Goal: Task Accomplishment & Management: Use online tool/utility

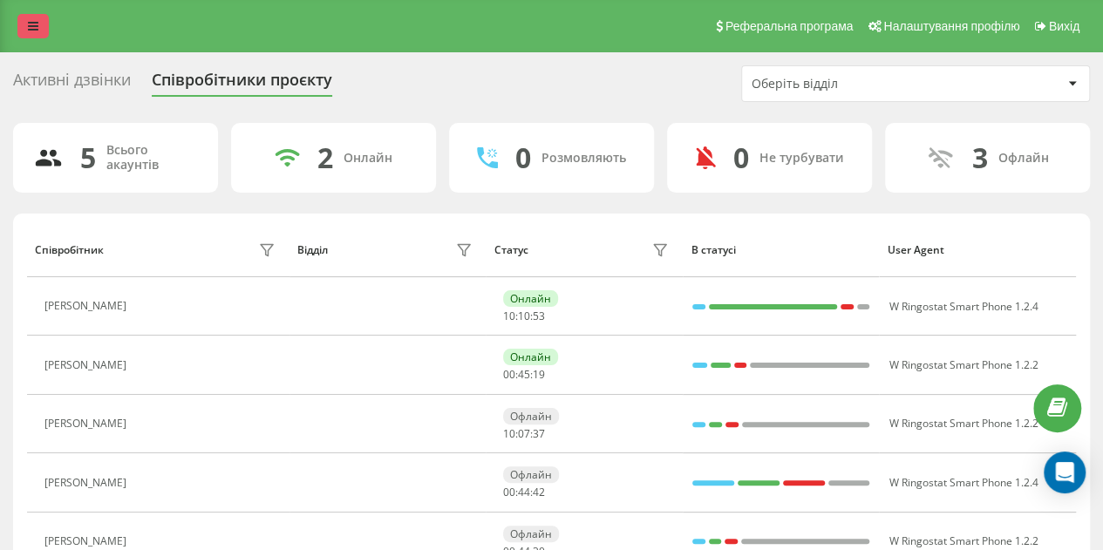
click at [34, 17] on div "Реферальна програма Налаштування профілю Вихід" at bounding box center [551, 26] width 1103 height 52
click at [34, 17] on link at bounding box center [32, 26] width 31 height 24
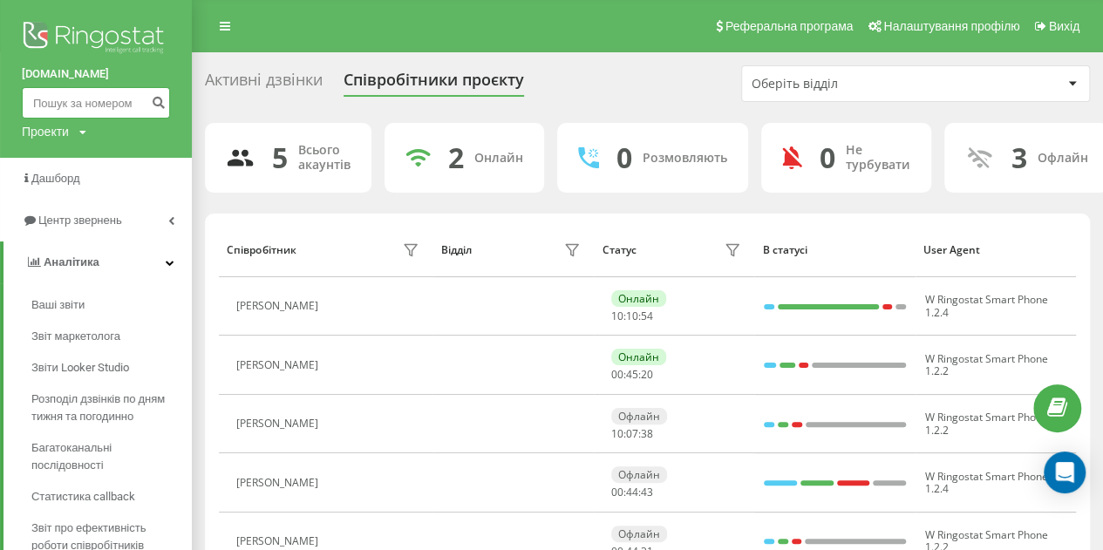
click at [62, 100] on input at bounding box center [96, 102] width 148 height 31
click at [65, 100] on input at bounding box center [96, 102] width 148 height 31
paste input "+380672362970"
drag, startPoint x: 49, startPoint y: 100, endPoint x: 11, endPoint y: 102, distance: 37.5
click at [11, 102] on div "proftech.kse.ua +380672362970 Проекти proftech.kse.ua" at bounding box center [96, 79] width 192 height 158
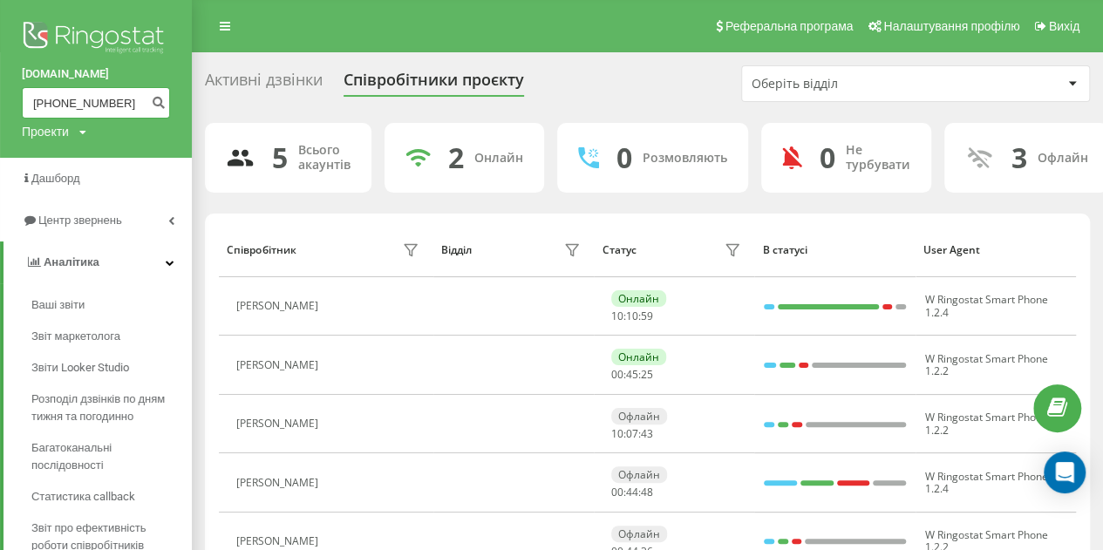
drag, startPoint x: 52, startPoint y: 103, endPoint x: 0, endPoint y: 97, distance: 52.7
click at [0, 97] on div "proftech.kse.ua +380672362970 Проекти proftech.kse.ua" at bounding box center [96, 79] width 192 height 158
type input "0672362970"
click at [157, 95] on icon "submit" at bounding box center [158, 100] width 15 height 10
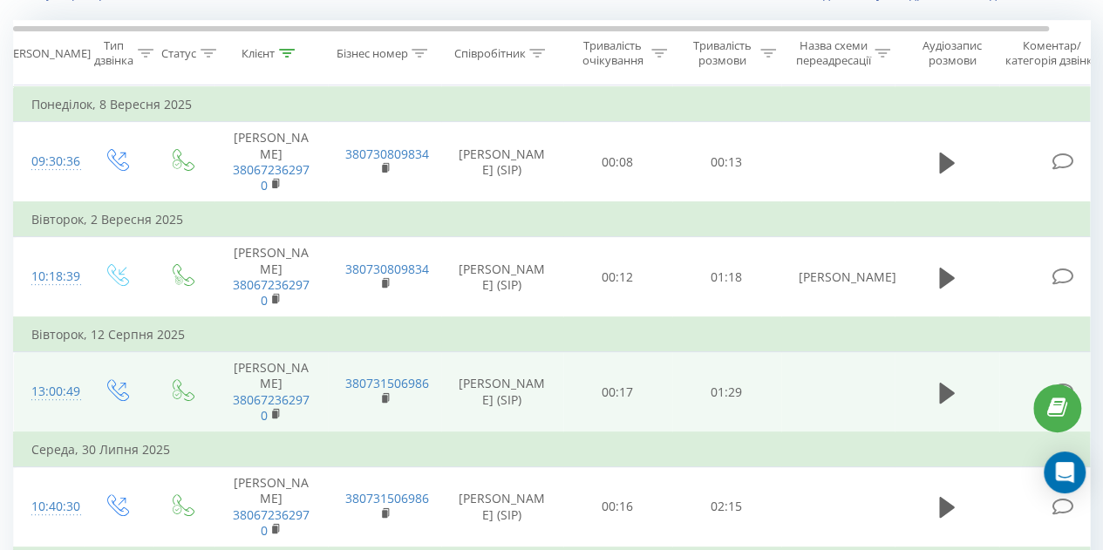
scroll to position [87, 0]
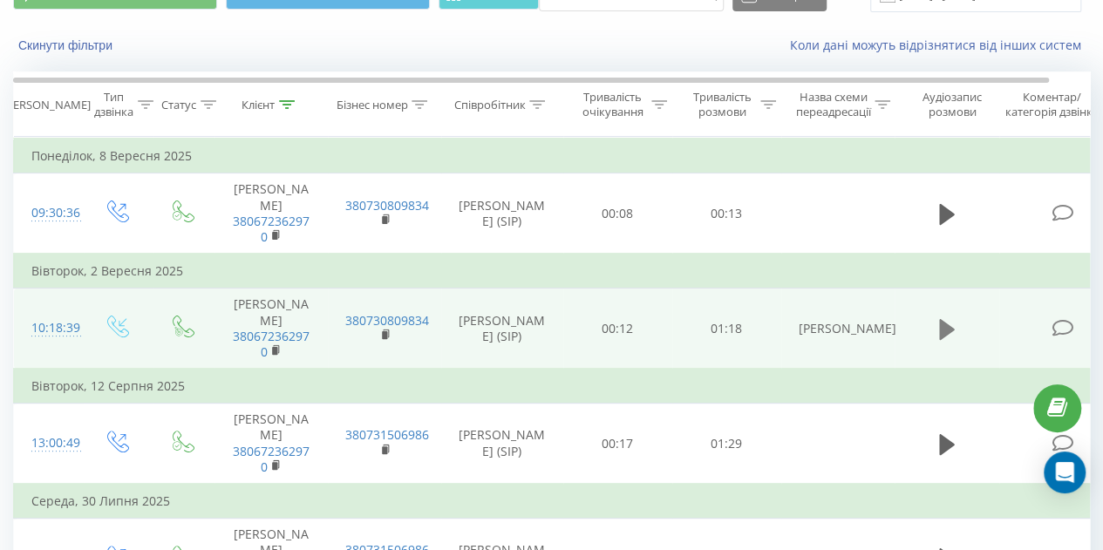
click at [943, 324] on icon at bounding box center [947, 328] width 16 height 21
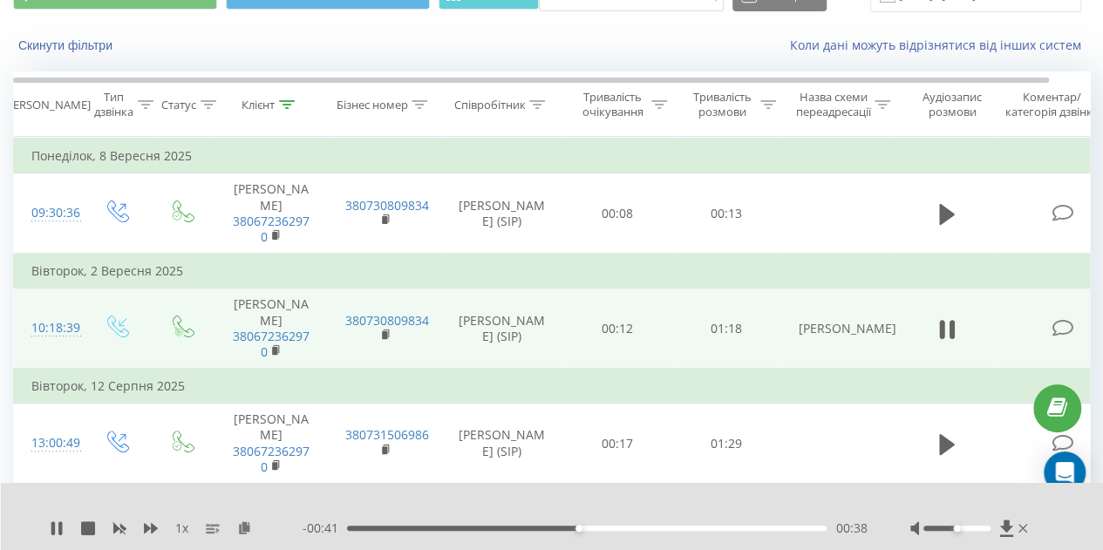
click at [701, 39] on div "Коли дані можуть відрізнятися вiд інших систем" at bounding box center [758, 45] width 688 height 17
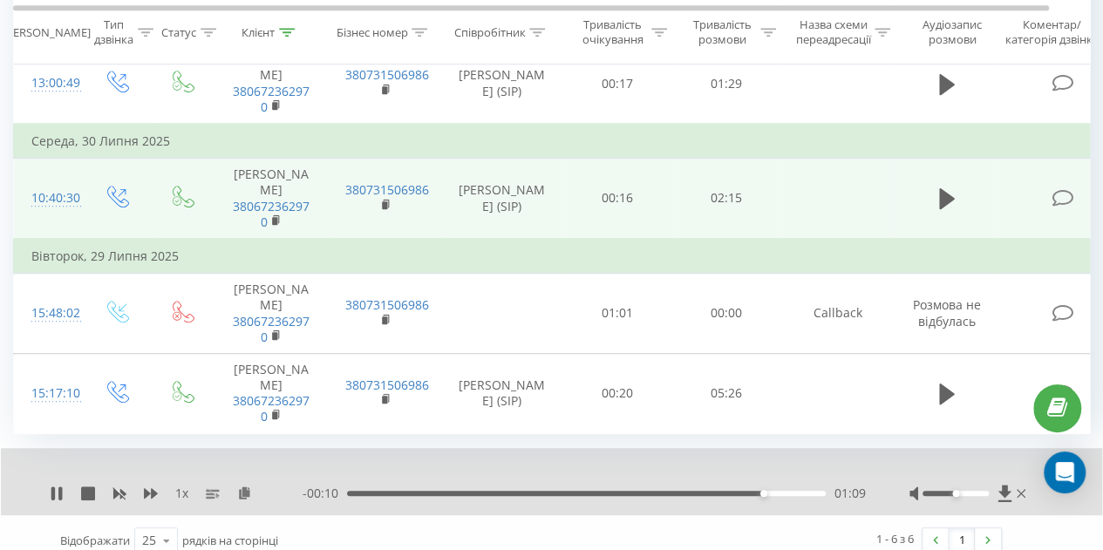
scroll to position [461, 0]
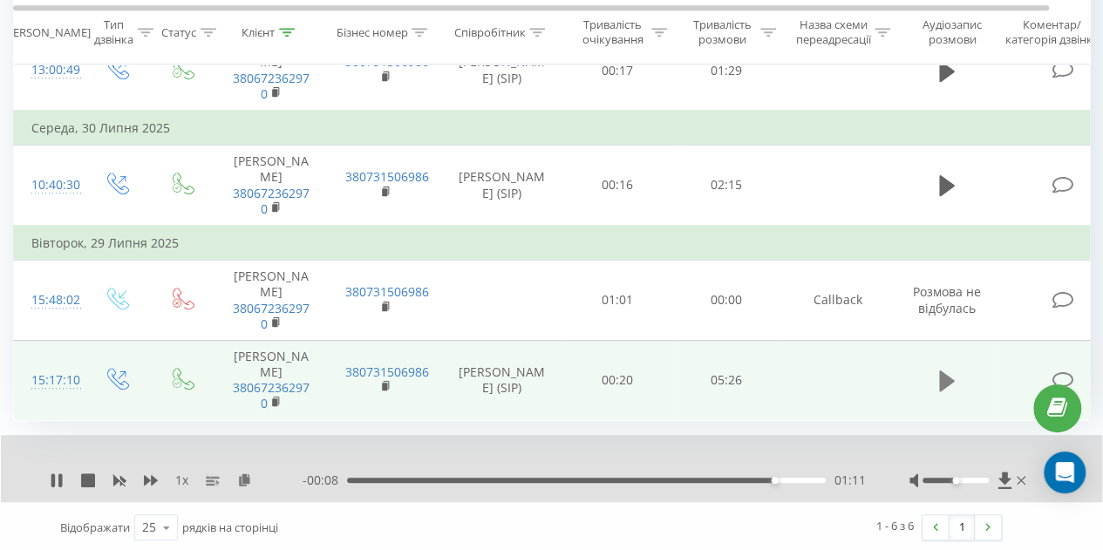
click at [943, 376] on icon at bounding box center [947, 381] width 16 height 21
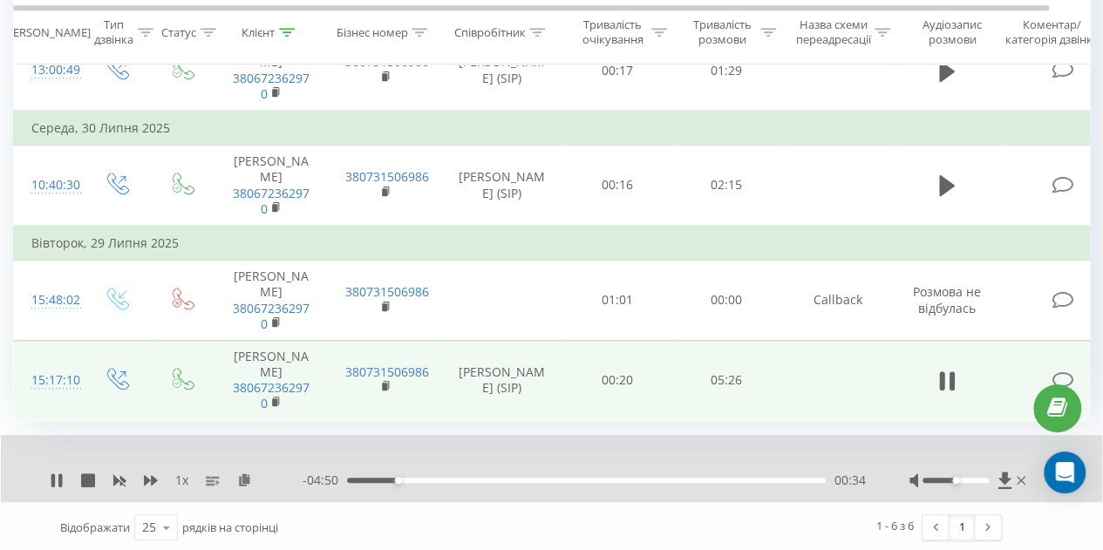
click at [511, 478] on div "00:34" at bounding box center [586, 480] width 479 height 5
click at [535, 478] on div "01:58" at bounding box center [586, 480] width 479 height 5
click at [675, 478] on div "03:20" at bounding box center [586, 480] width 479 height 5
click at [710, 480] on div "- 01:35 03:50 03:50" at bounding box center [584, 480] width 563 height 17
click at [711, 473] on div "- 01:34 03:50 03:50" at bounding box center [584, 480] width 563 height 17
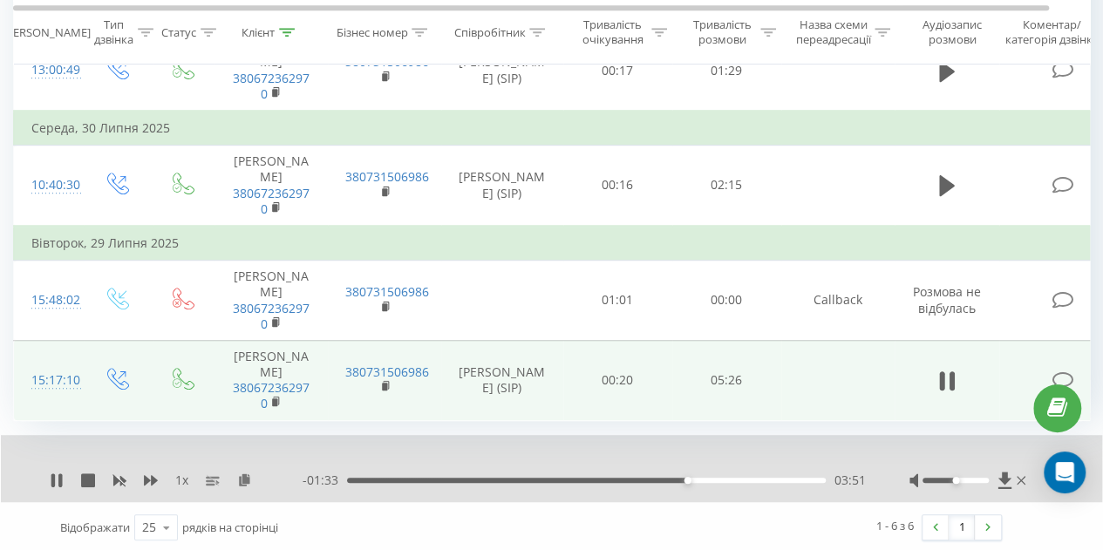
click at [717, 480] on div "- 01:33 03:51 03:51" at bounding box center [584, 480] width 563 height 17
click at [717, 478] on div "04:11" at bounding box center [586, 480] width 479 height 5
click at [759, 478] on div "04:29" at bounding box center [586, 480] width 479 height 5
click at [65, 477] on div "1 x" at bounding box center [176, 480] width 253 height 17
click at [55, 474] on icon at bounding box center [57, 481] width 14 height 14
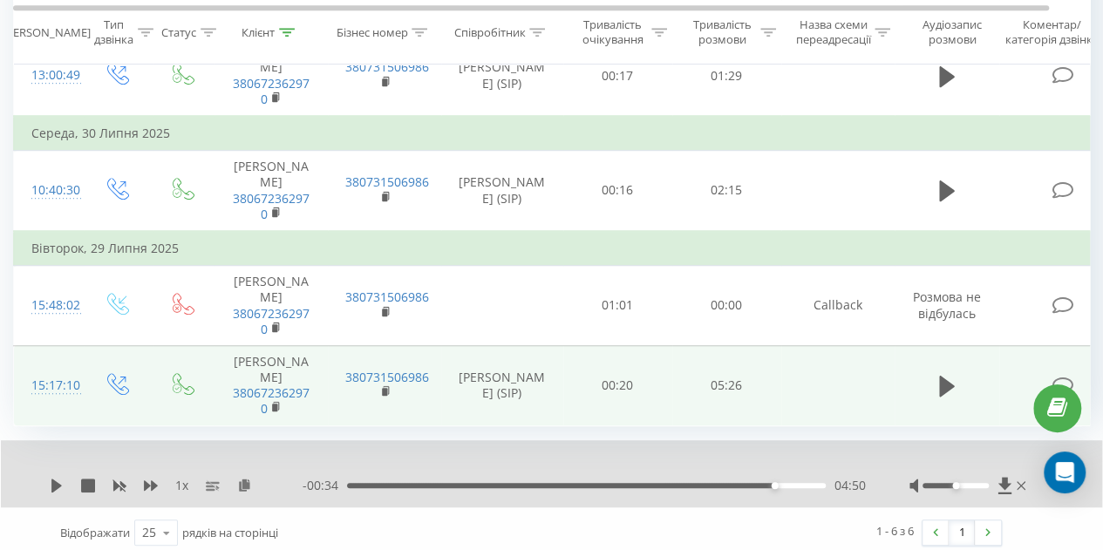
scroll to position [0, 0]
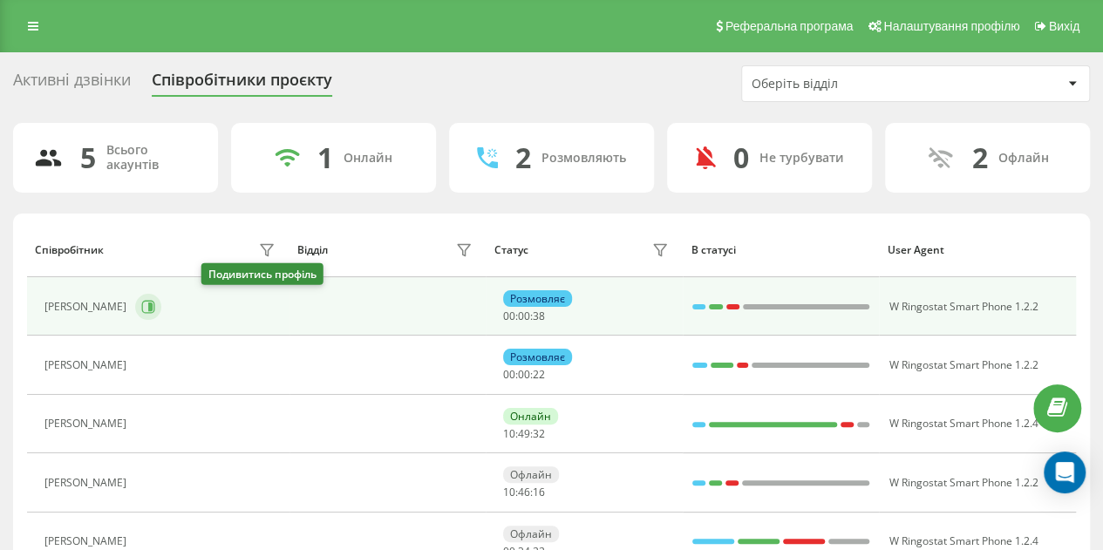
click at [153, 303] on icon at bounding box center [150, 307] width 4 height 9
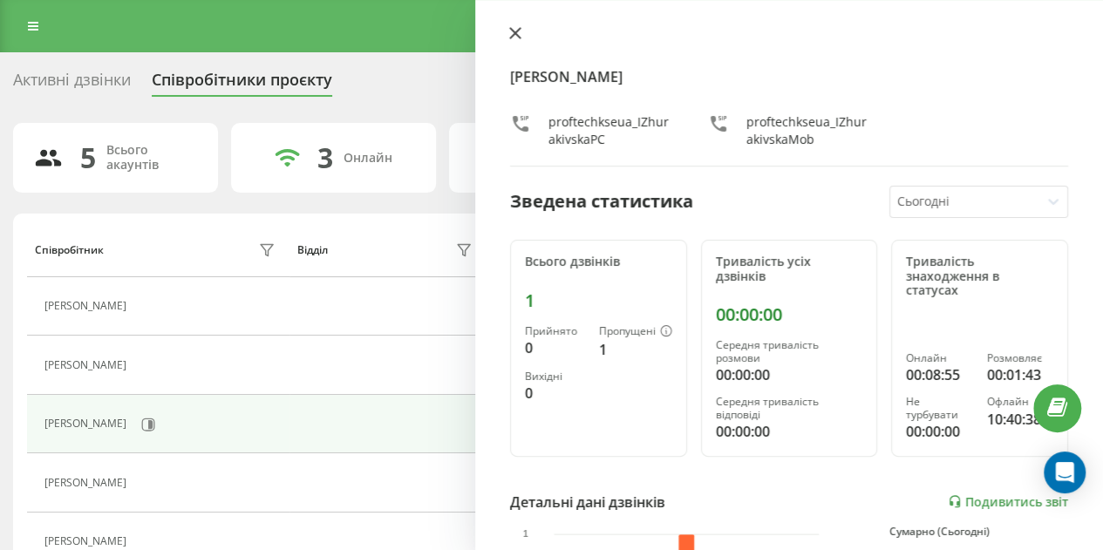
click at [515, 29] on icon at bounding box center [515, 33] width 12 height 12
